Goal: Task Accomplishment & Management: Manage account settings

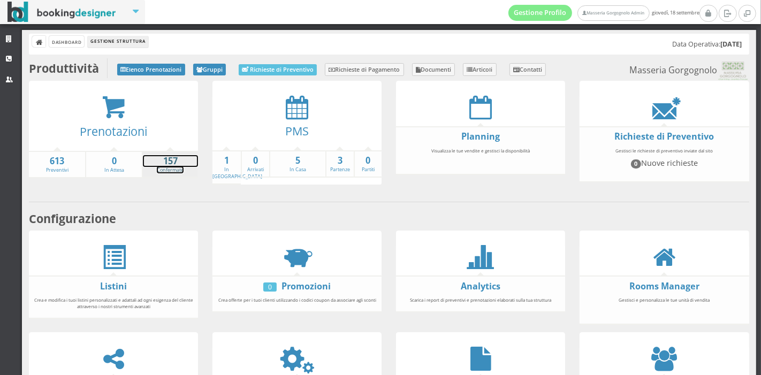
click at [165, 161] on strong "157" at bounding box center [170, 161] width 55 height 12
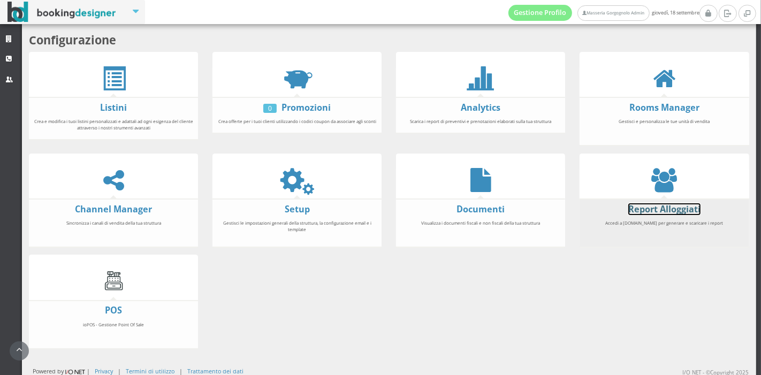
click at [642, 210] on link "Report Alloggiati" at bounding box center [664, 209] width 72 height 12
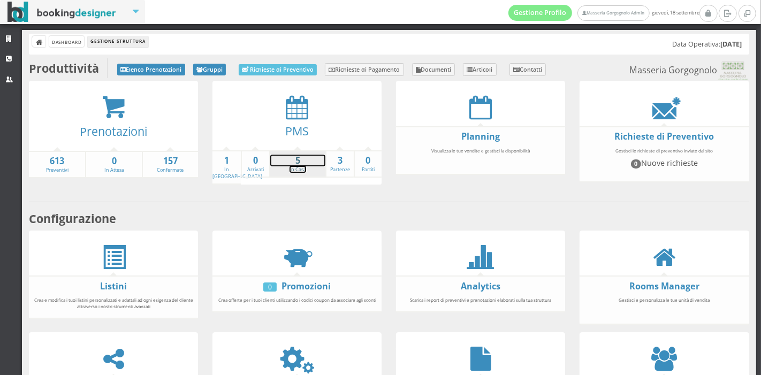
click at [289, 156] on strong "5" at bounding box center [297, 161] width 55 height 12
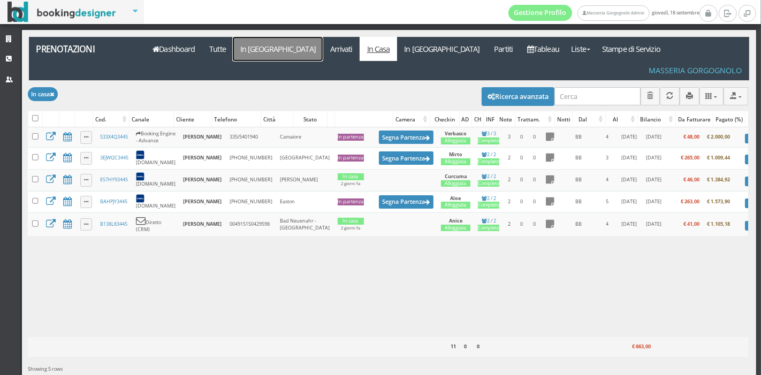
click at [261, 42] on link "In [GEOGRAPHIC_DATA]" at bounding box center [278, 49] width 90 height 24
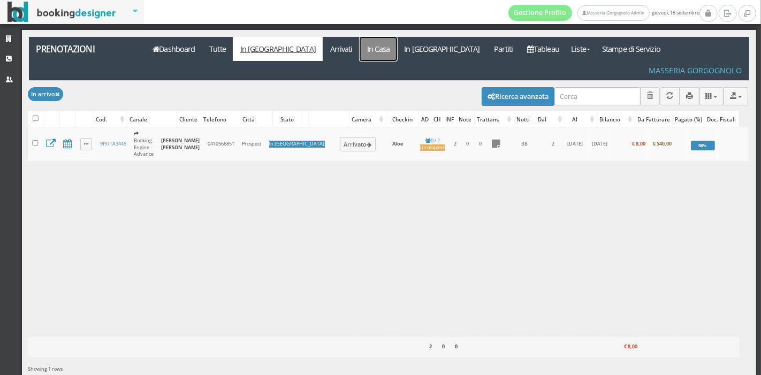
click at [360, 50] on link "In Casa" at bounding box center [378, 49] width 37 height 24
